Goal: Transaction & Acquisition: Purchase product/service

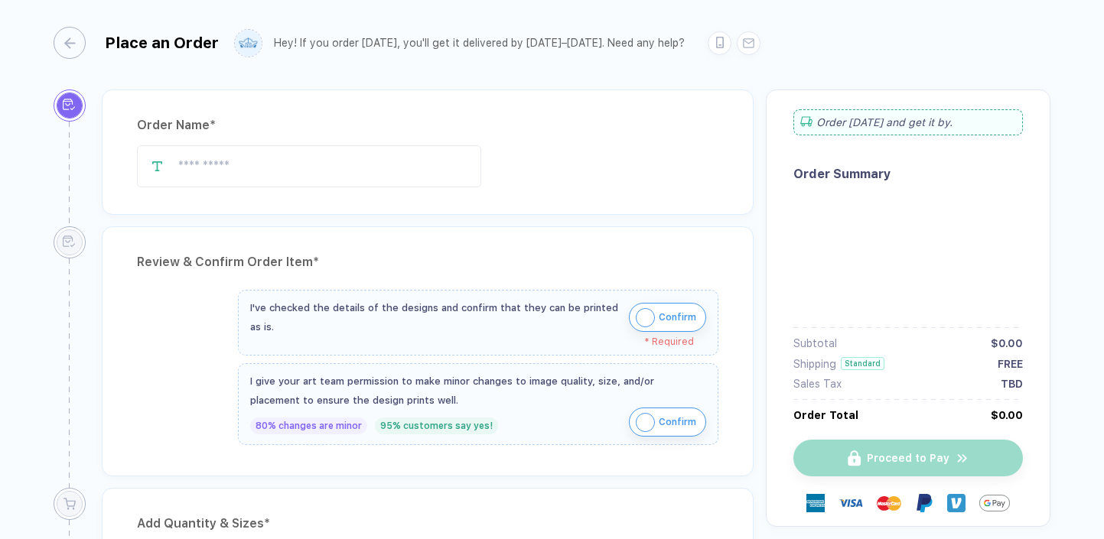
type input "**********"
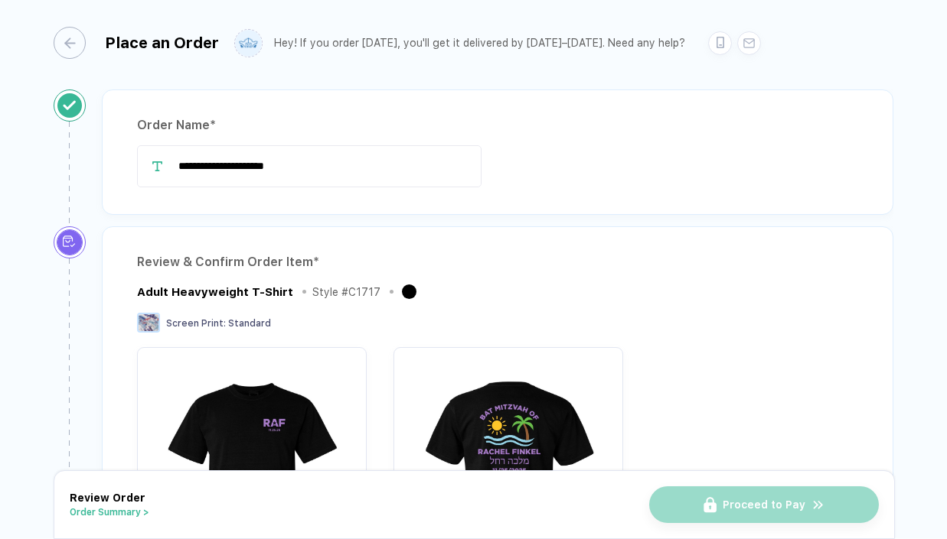
drag, startPoint x: 313, startPoint y: 163, endPoint x: 109, endPoint y: 162, distance: 203.5
click at [109, 162] on div "**********" at bounding box center [497, 152] width 791 height 125
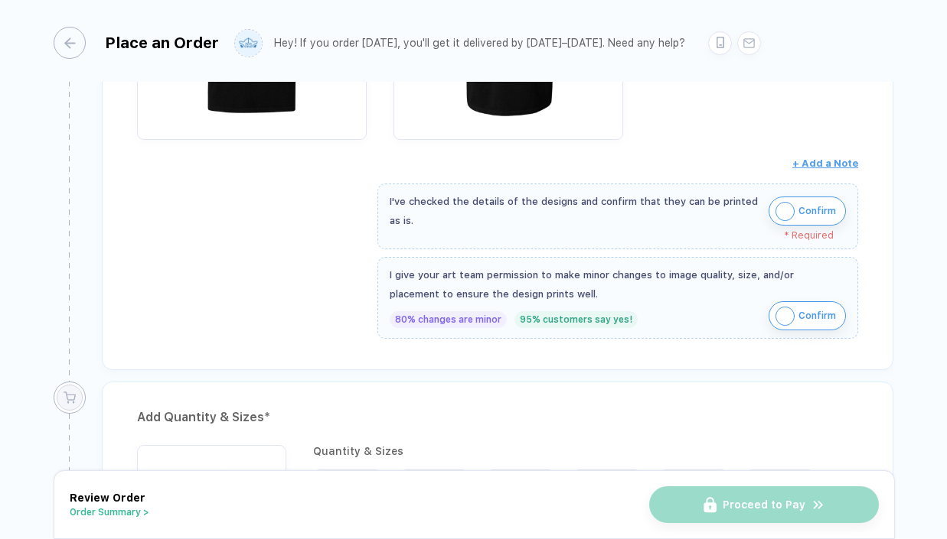
scroll to position [457, 0]
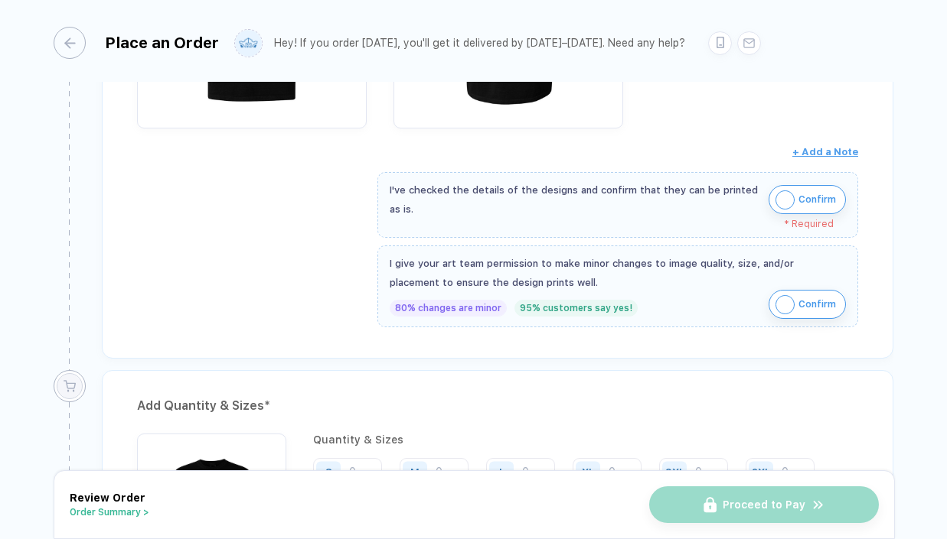
type input "**********"
click at [798, 200] on span "Confirm" at bounding box center [816, 199] width 37 height 24
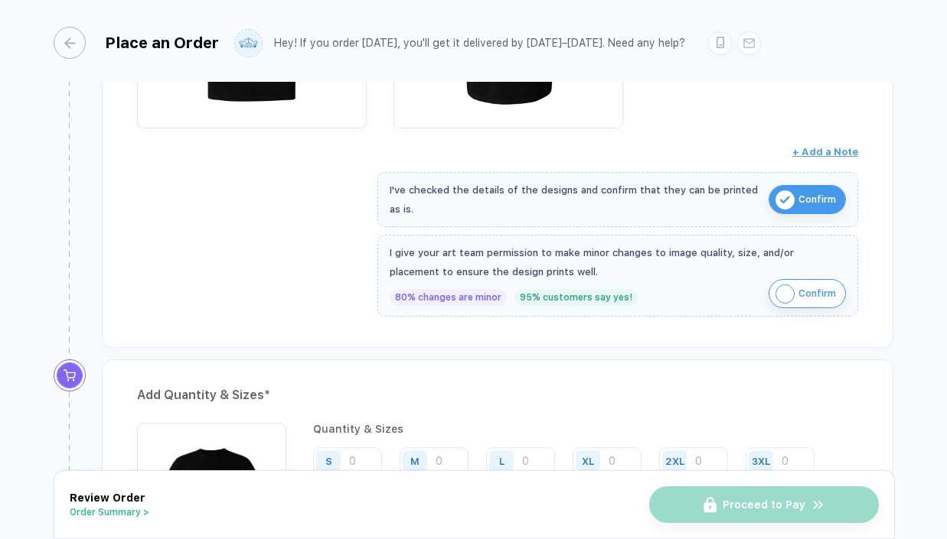
click at [805, 301] on span "Confirm" at bounding box center [816, 294] width 37 height 24
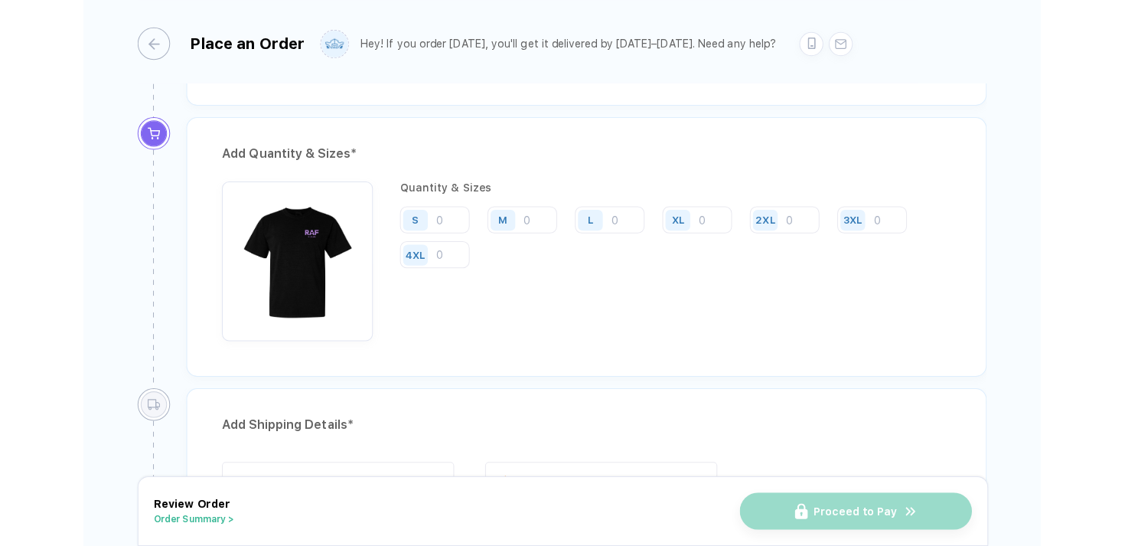
scroll to position [714, 0]
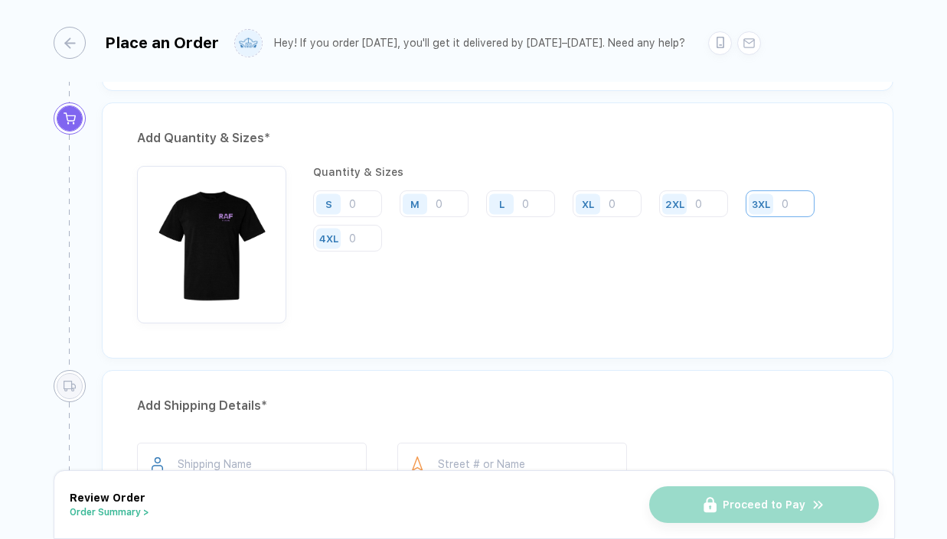
click at [790, 200] on input "number" at bounding box center [779, 204] width 69 height 27
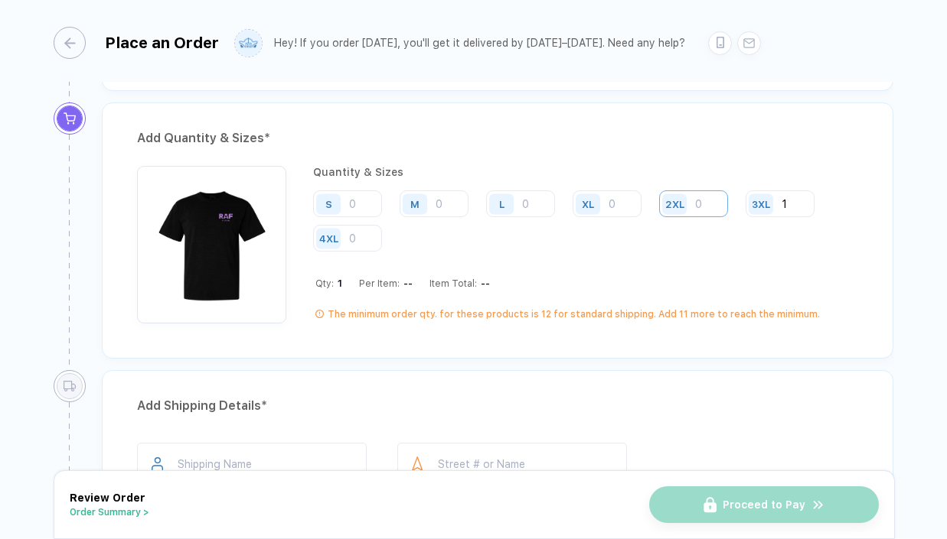
type input "1"
click at [697, 207] on input "number" at bounding box center [693, 204] width 69 height 27
type input "1"
click at [607, 200] on div "XL" at bounding box center [589, 204] width 35 height 27
click at [621, 206] on input "number" at bounding box center [606, 204] width 69 height 27
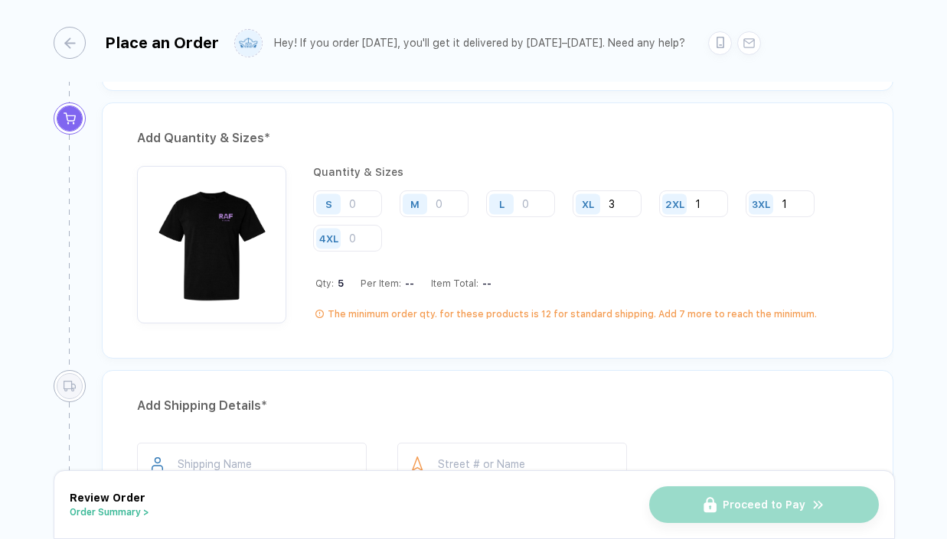
type input "3"
click at [522, 208] on input "number" at bounding box center [520, 204] width 69 height 27
type input "2"
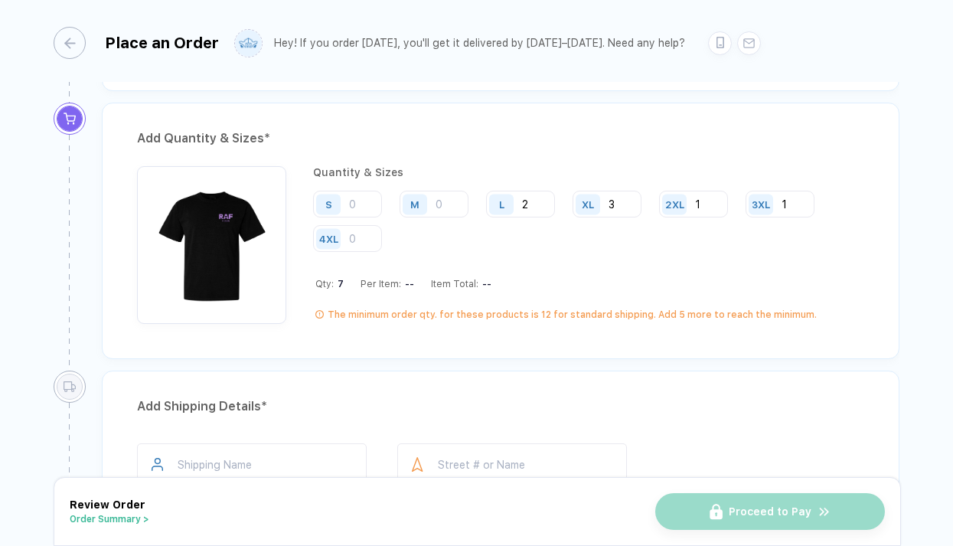
click at [902, 132] on div "**********" at bounding box center [476, 274] width 953 height 548
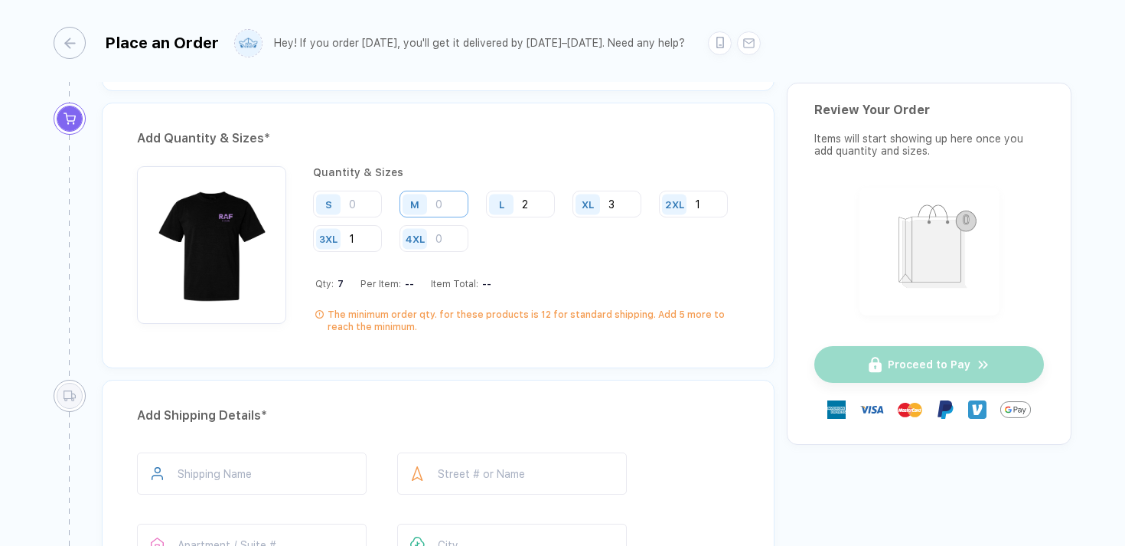
click at [461, 204] on input "number" at bounding box center [433, 204] width 69 height 27
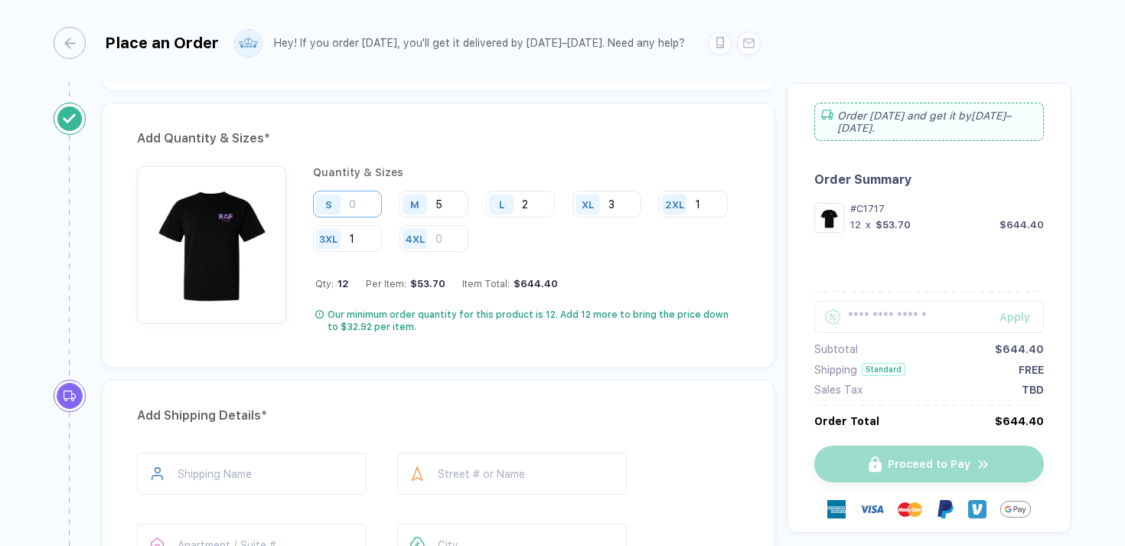
type input "5"
click at [351, 207] on input "number" at bounding box center [347, 204] width 69 height 27
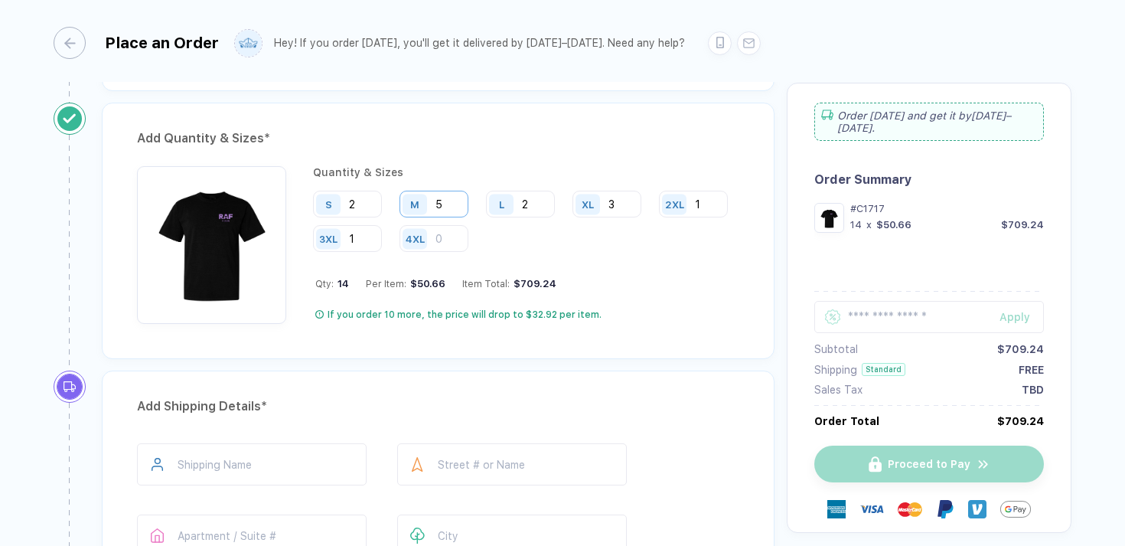
type input "2"
click at [445, 214] on input "5" at bounding box center [433, 204] width 69 height 27
type input "11"
click at [367, 205] on input "2" at bounding box center [347, 204] width 69 height 27
type input "7"
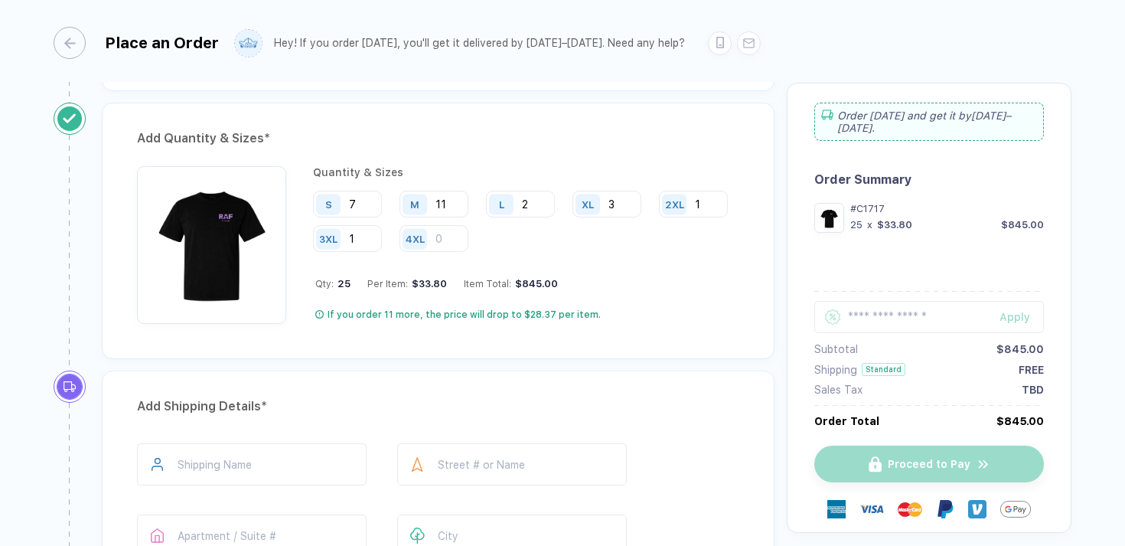
click at [428, 354] on div "Add Quantity & Sizes * Quantity & Sizes S 7 M 11 L 2 XL 3 2XL 1 3XL 1 4XL Qty: …" at bounding box center [438, 231] width 673 height 256
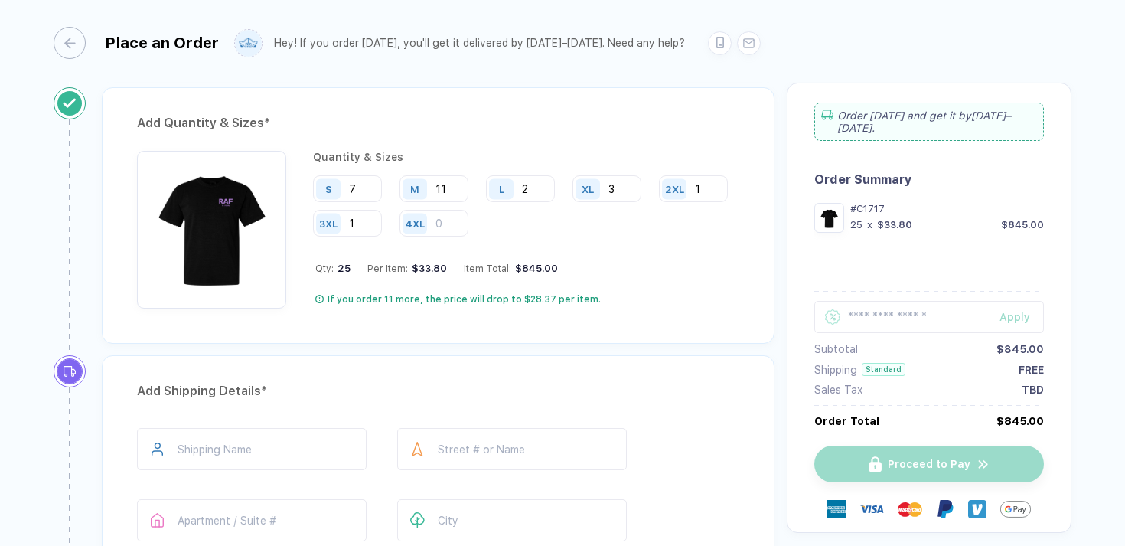
scroll to position [788, 0]
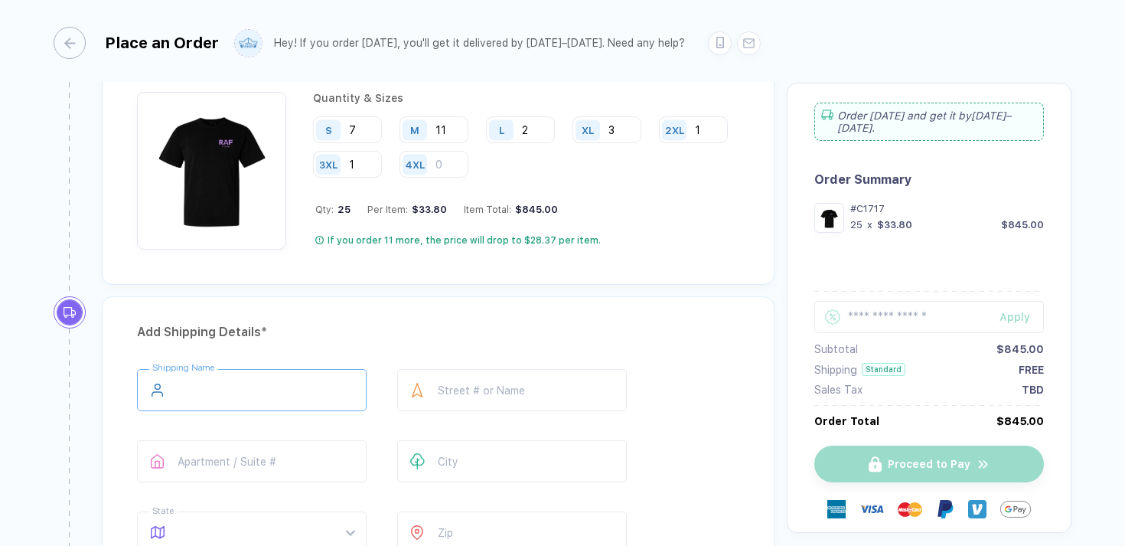
click at [200, 382] on input "text" at bounding box center [252, 390] width 230 height 42
type input "**********"
type input "********"
type input "**"
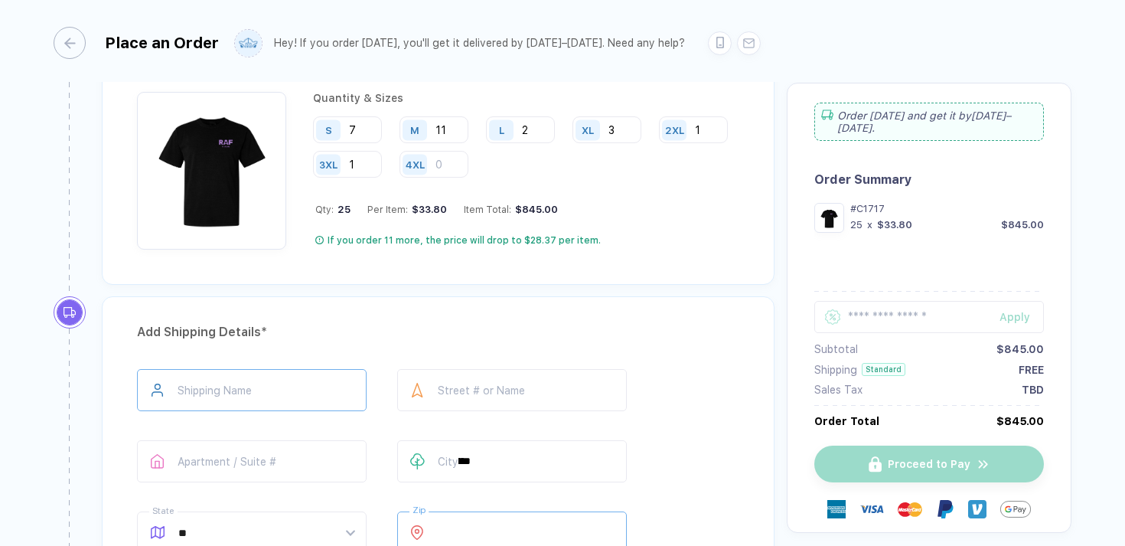
type input "*****"
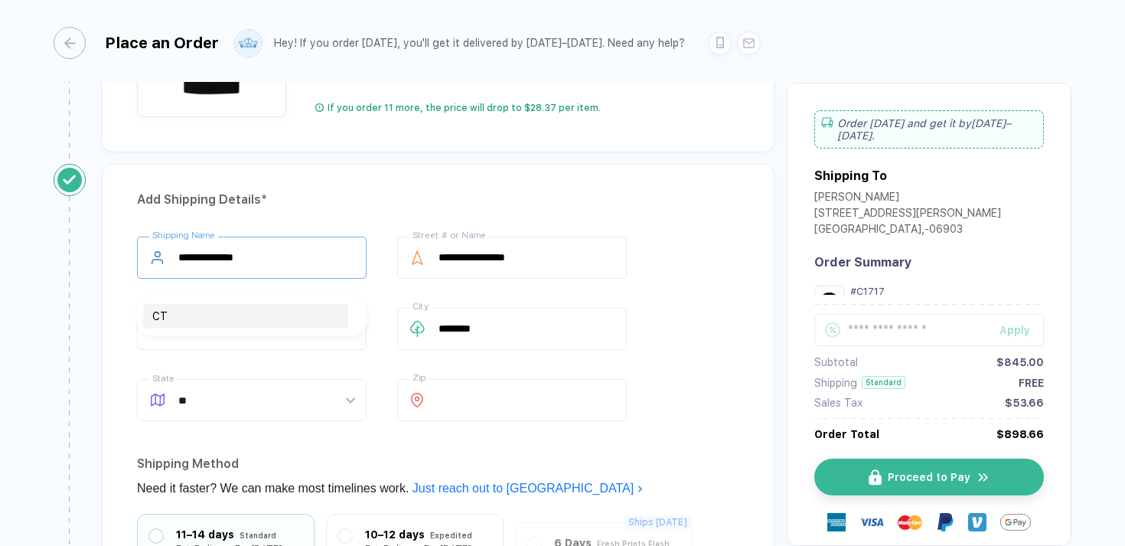
scroll to position [960, 0]
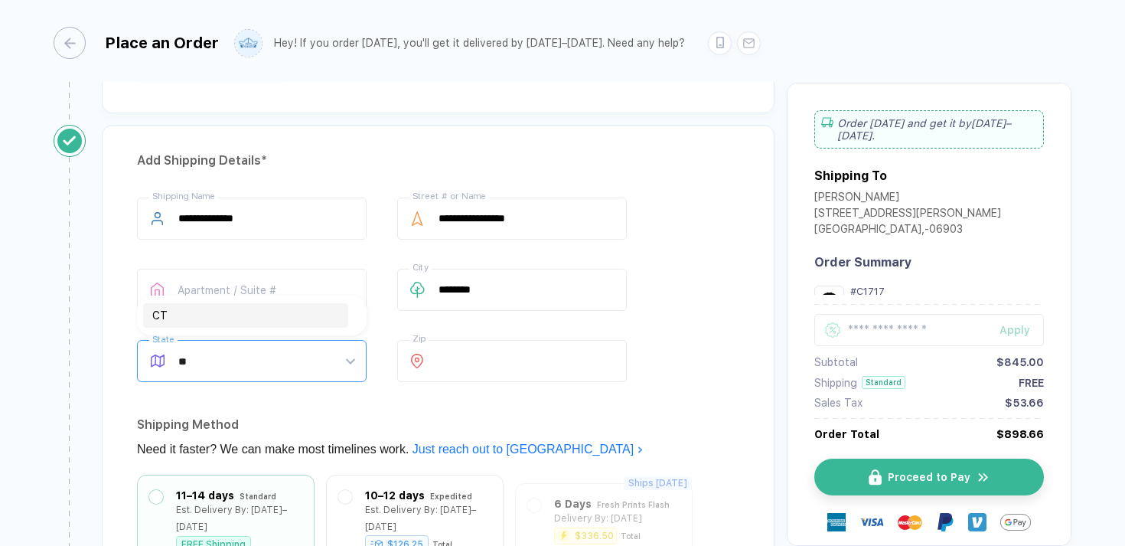
click at [277, 310] on div "CT" at bounding box center [245, 315] width 187 height 17
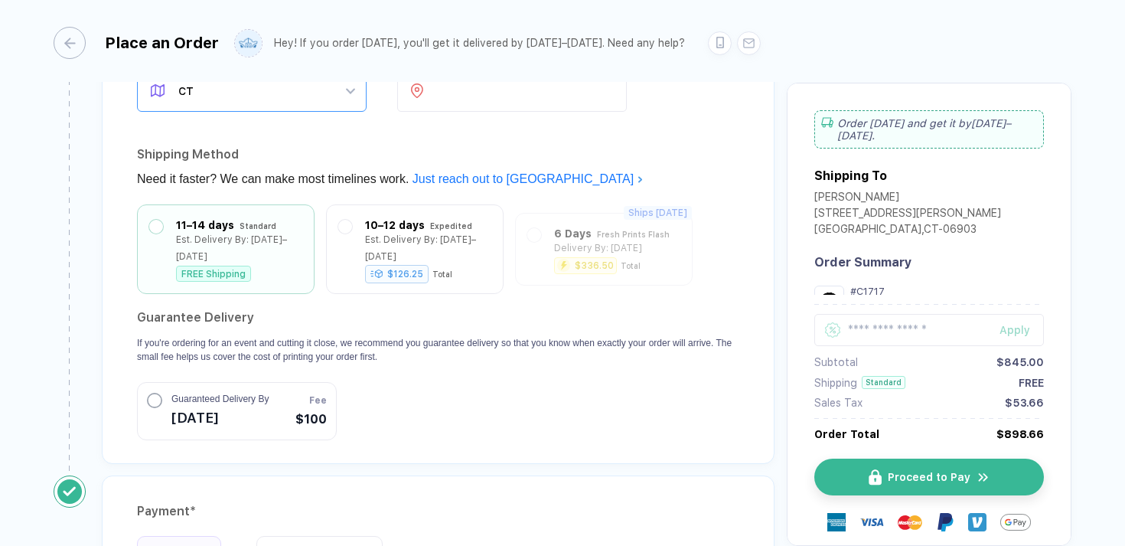
scroll to position [1424, 0]
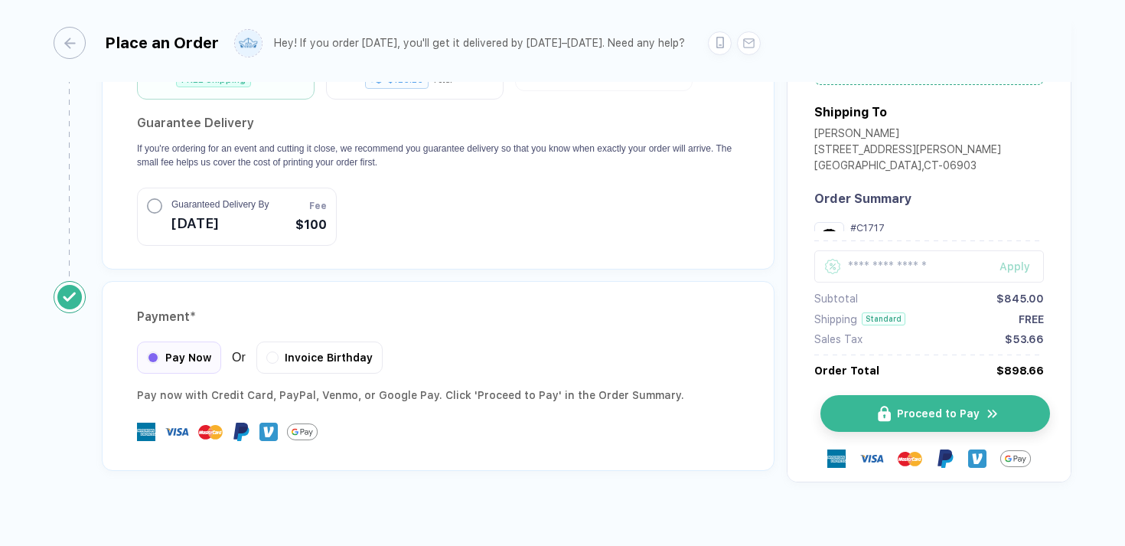
click at [964, 407] on span "Proceed to Pay" at bounding box center [938, 413] width 83 height 12
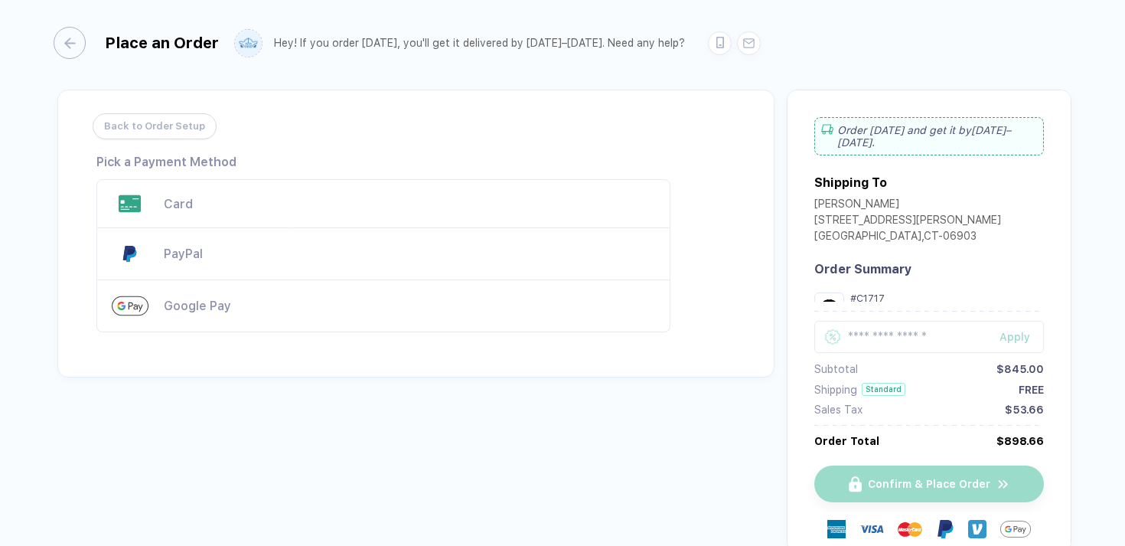
click at [223, 207] on div "Card" at bounding box center [409, 204] width 491 height 15
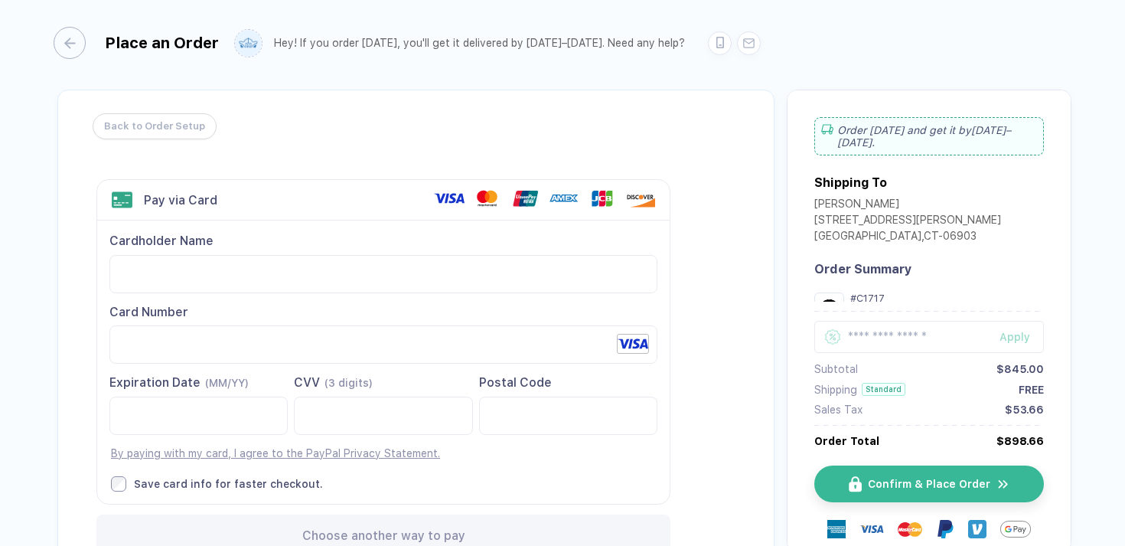
click at [695, 357] on div "Back to Order Setup Visa MasterCard Union Pay American Express JCB Discover Din…" at bounding box center [415, 339] width 717 height 498
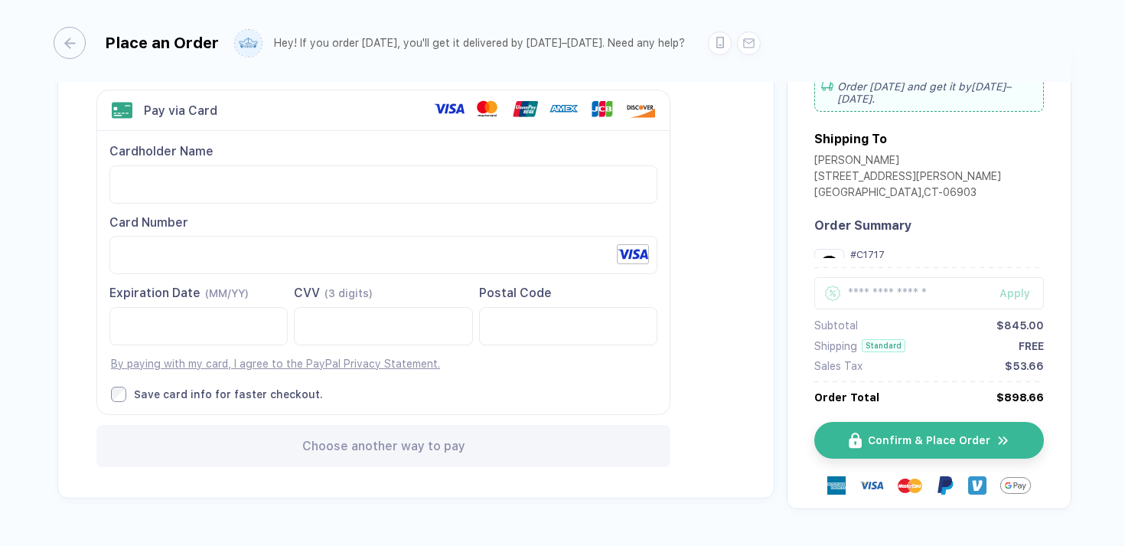
scroll to position [89, 0]
click at [762, 344] on div "Back to Order Setup Visa MasterCard Union Pay American Express JCB Discover Din…" at bounding box center [415, 250] width 717 height 498
click at [917, 439] on span "Confirm & Place Order" at bounding box center [938, 441] width 122 height 12
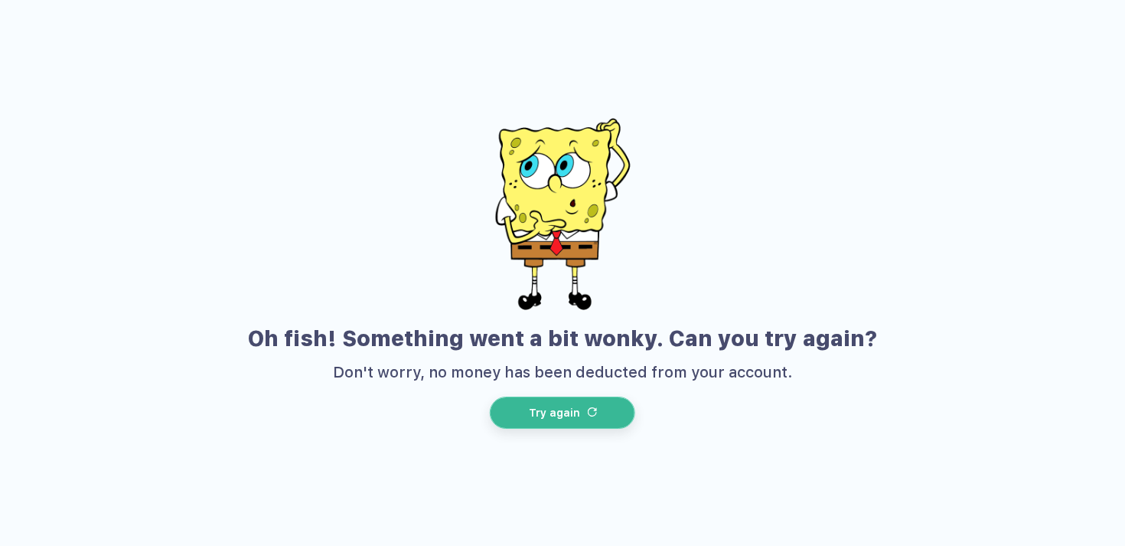
click at [569, 416] on span "Try again" at bounding box center [554, 412] width 51 height 12
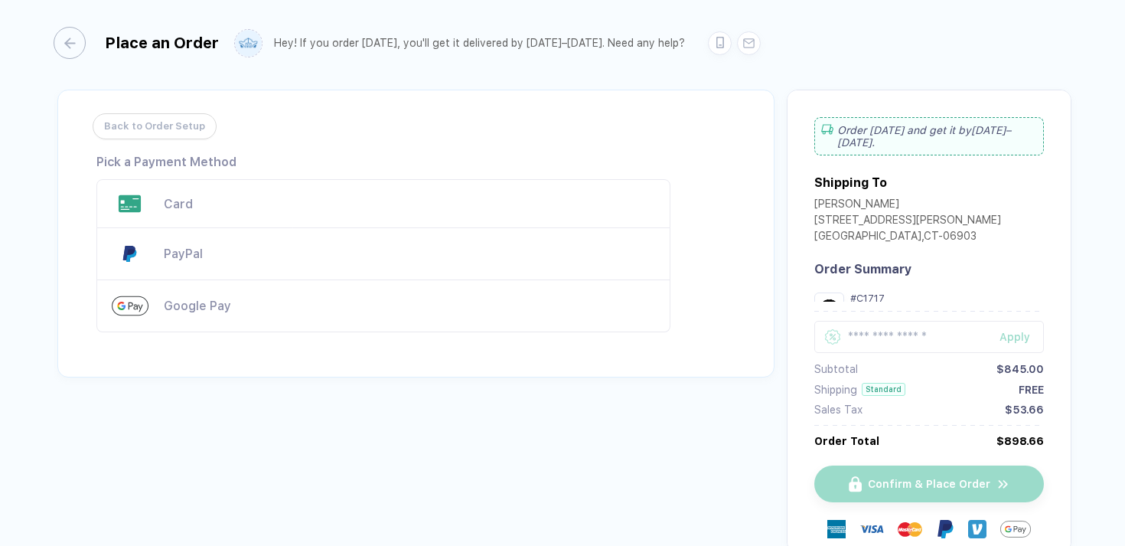
click at [301, 202] on div "Card" at bounding box center [409, 204] width 491 height 15
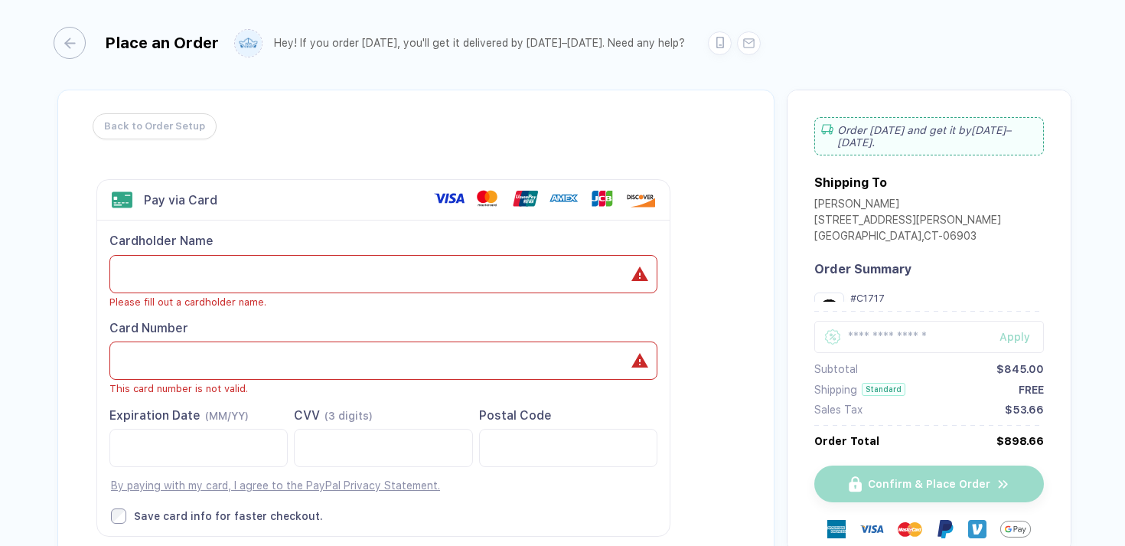
click at [568, 392] on div "Cardholder Name Please fill out a cardholder name. Card Number This card number…" at bounding box center [383, 377] width 572 height 315
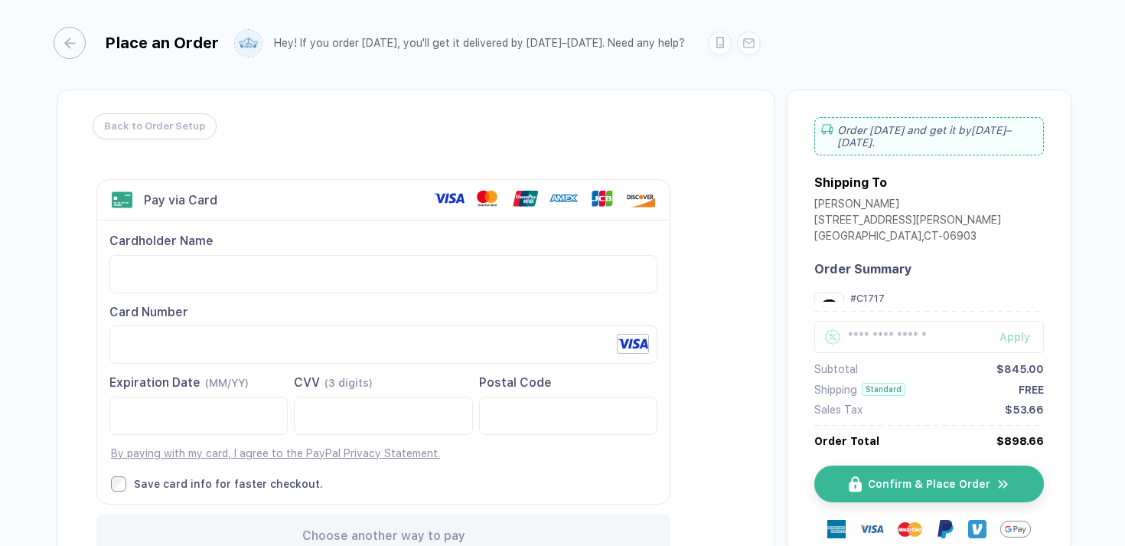
click at [781, 356] on div "Back to Order Setup Visa MasterCard Union Pay American Express JCB Discover Din…" at bounding box center [420, 345] width 733 height 510
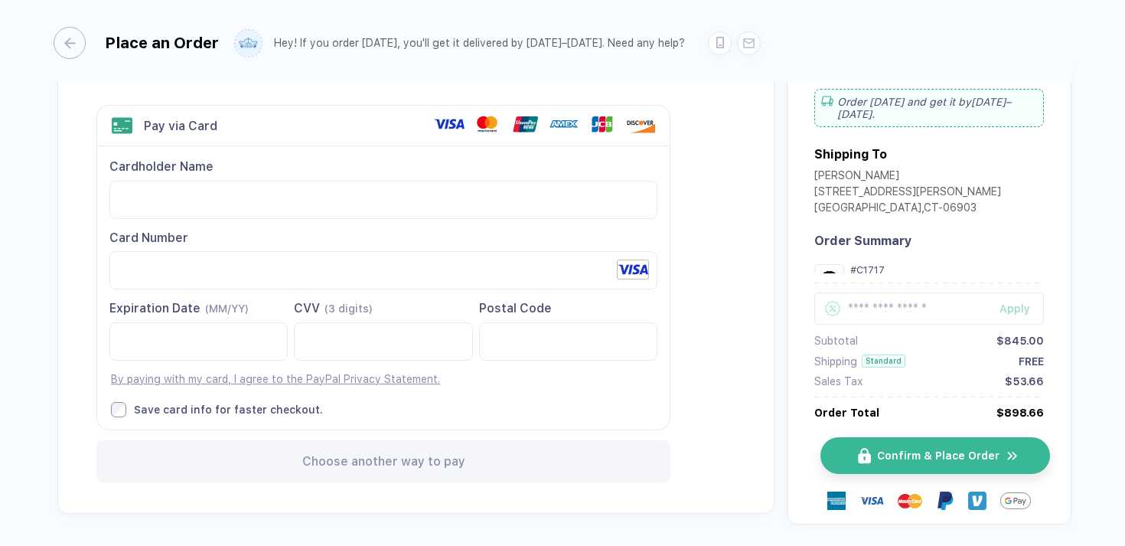
scroll to position [73, 0]
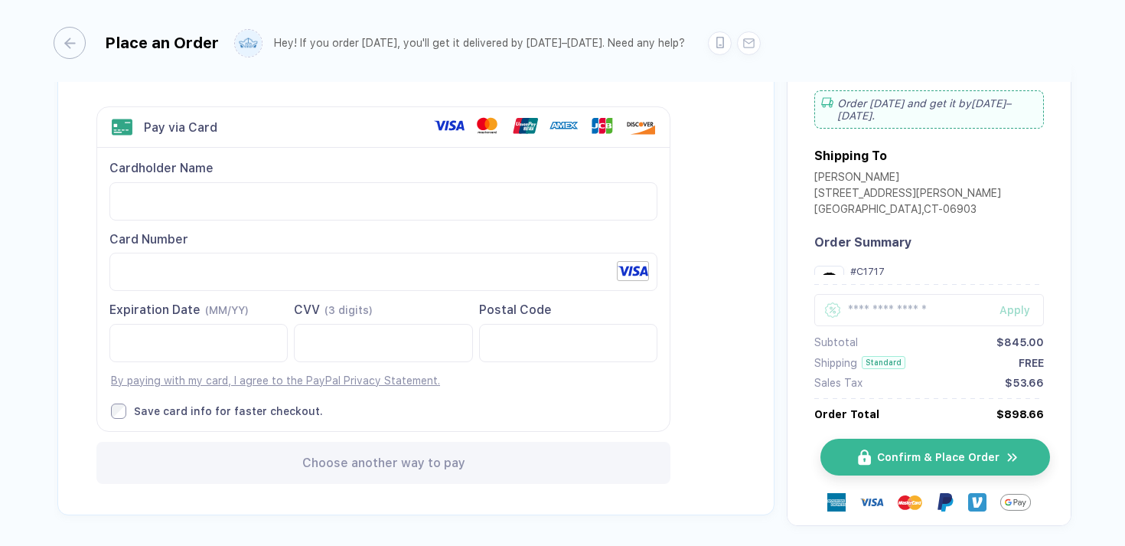
click at [882, 466] on button "Confirm & Place Order" at bounding box center [935, 457] width 230 height 37
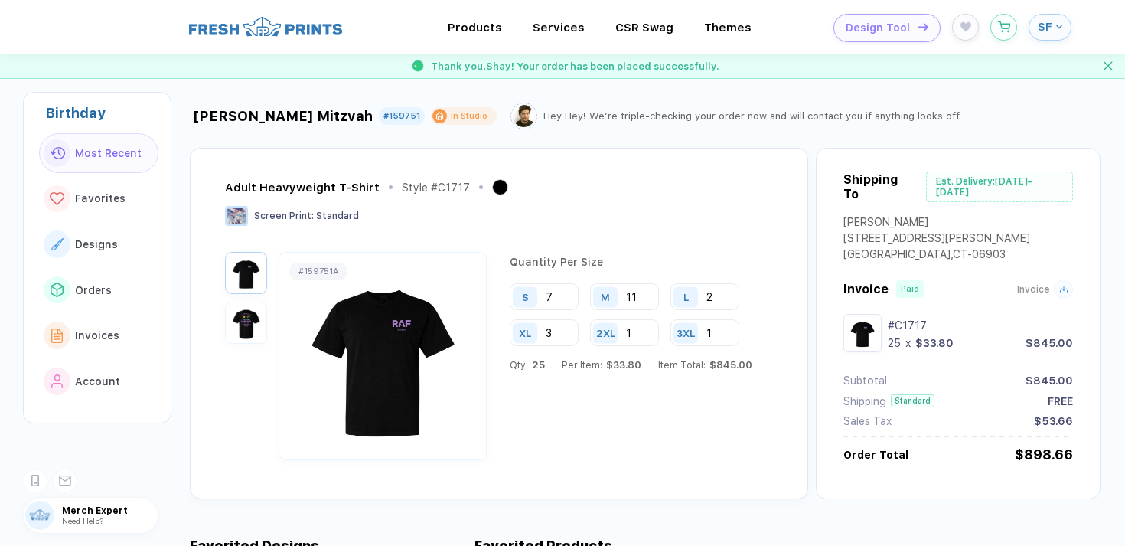
click at [236, 322] on img "button" at bounding box center [246, 322] width 34 height 34
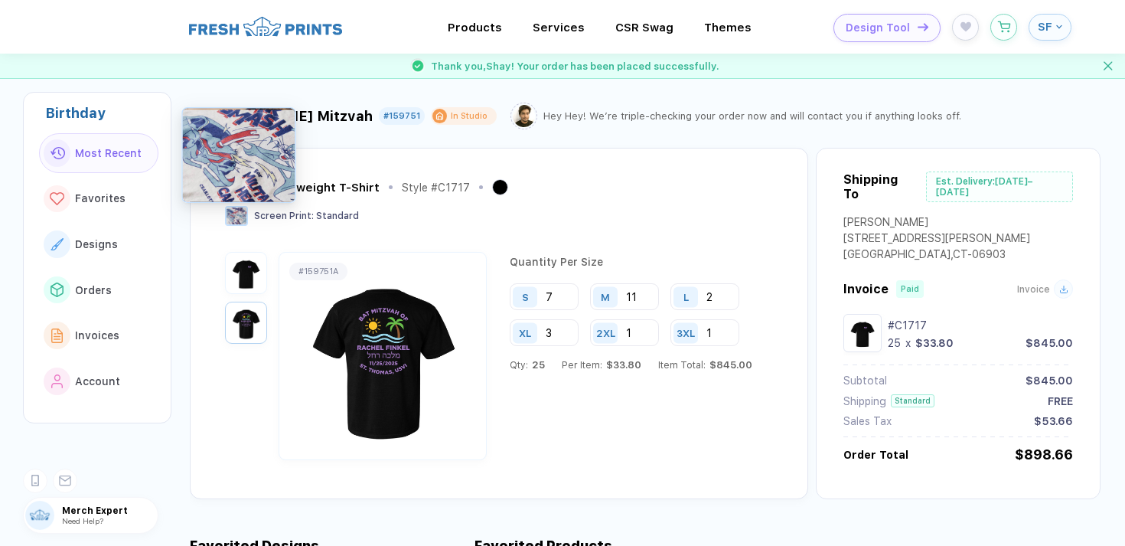
click at [233, 221] on img at bounding box center [236, 216] width 23 height 20
